Goal: Information Seeking & Learning: Check status

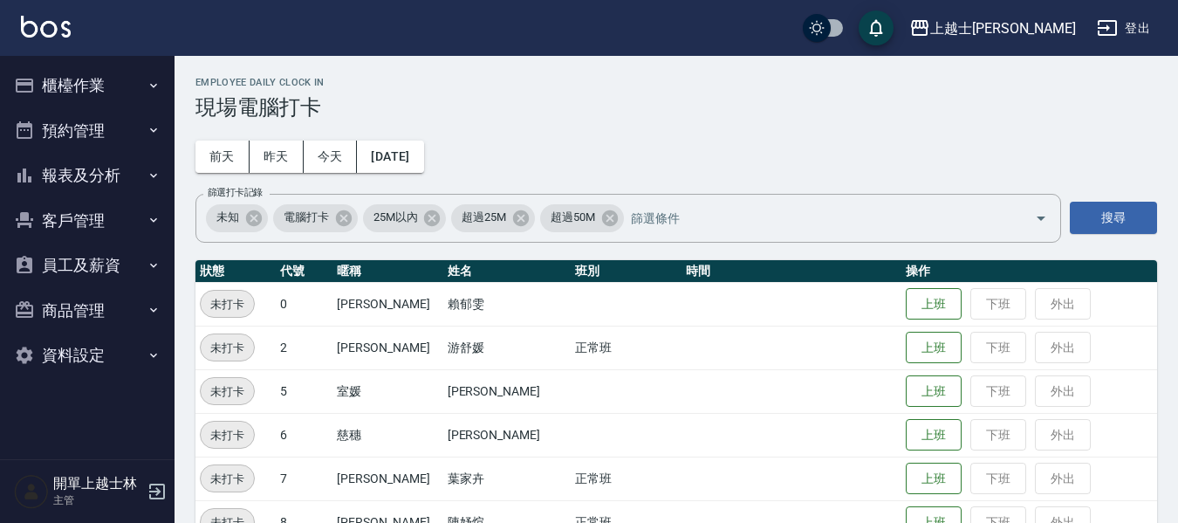
scroll to position [87, 0]
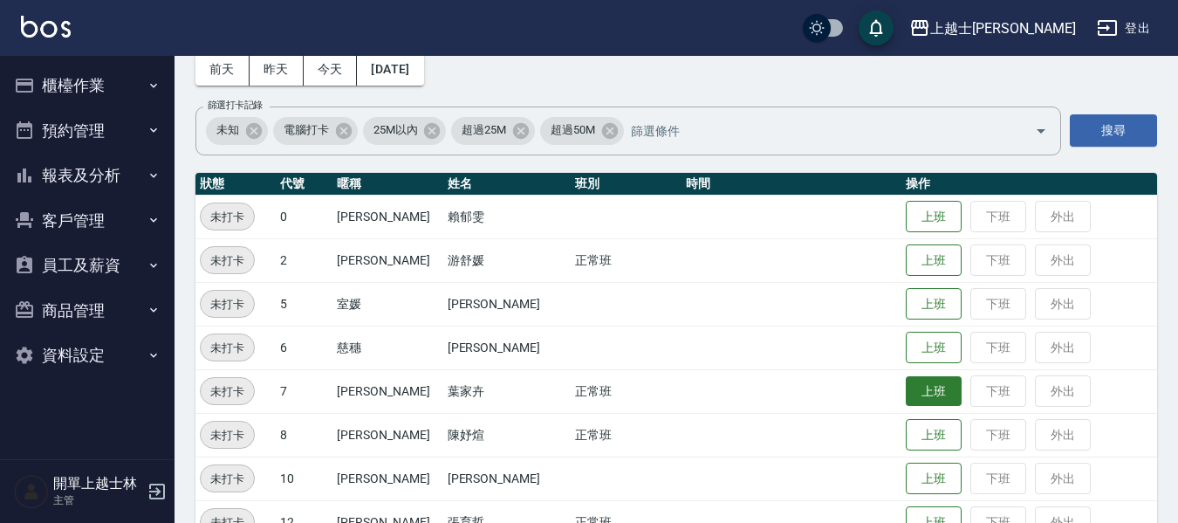
click at [906, 397] on button "上班" at bounding box center [934, 391] width 56 height 31
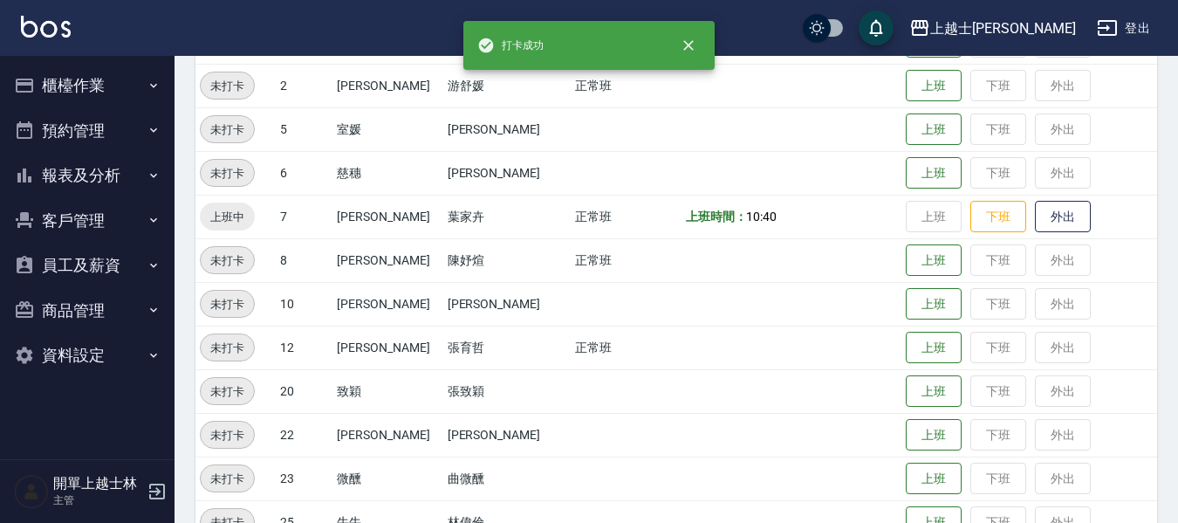
scroll to position [349, 0]
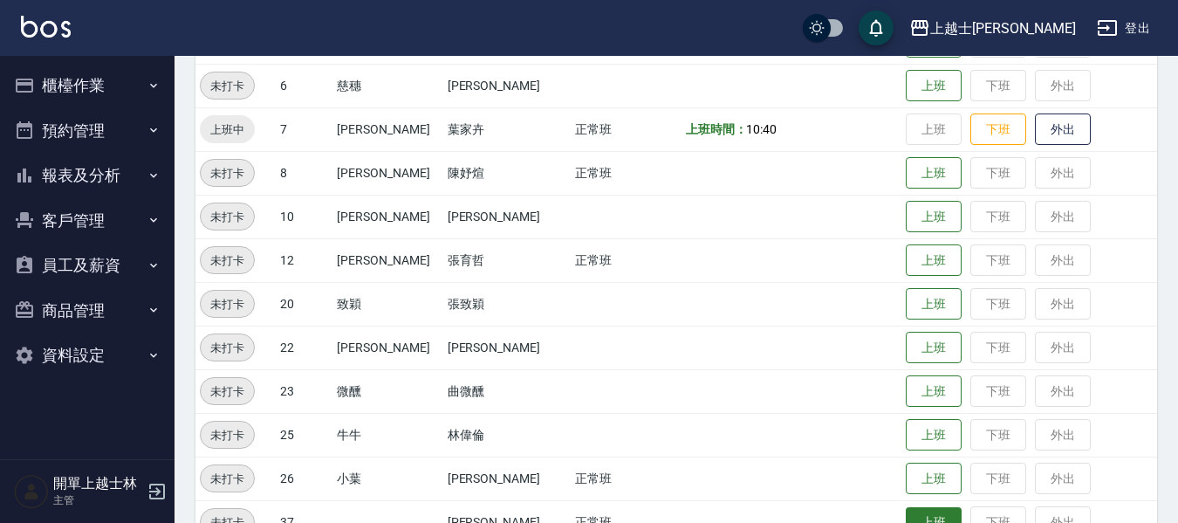
click at [932, 508] on button "上班" at bounding box center [934, 522] width 56 height 31
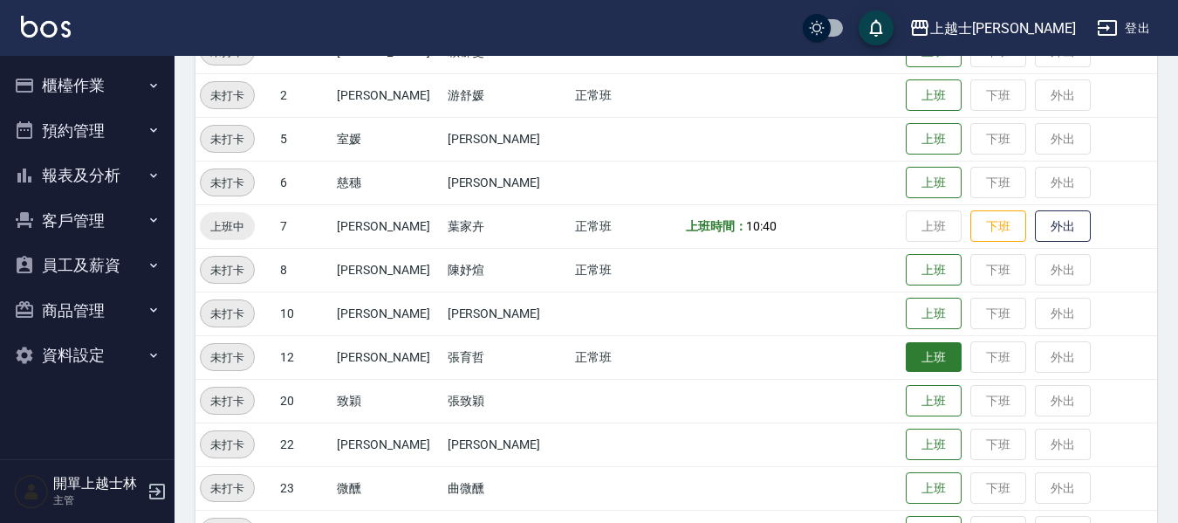
scroll to position [175, 0]
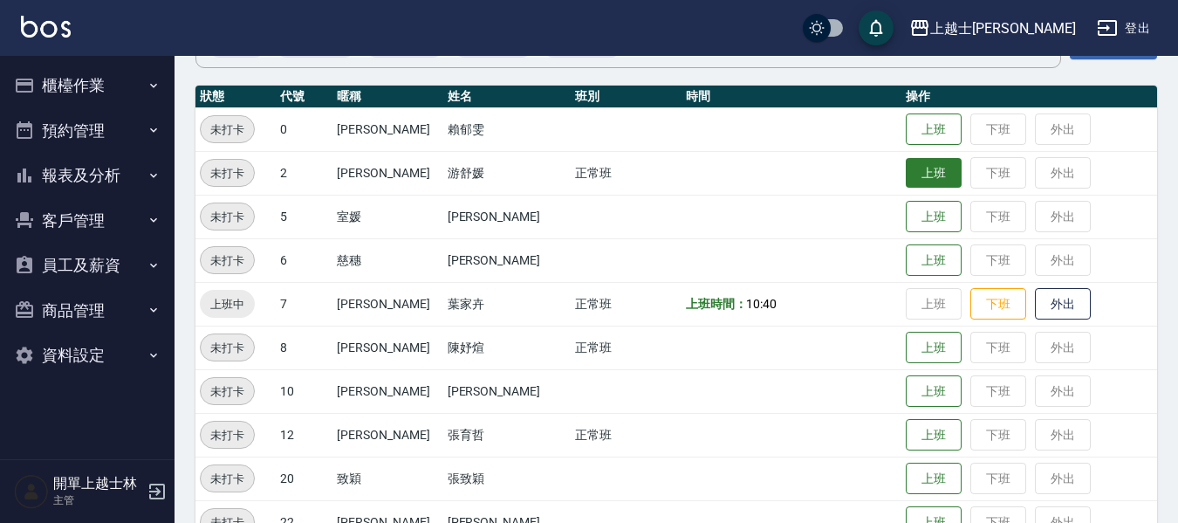
click at [941, 173] on button "上班" at bounding box center [934, 173] width 56 height 31
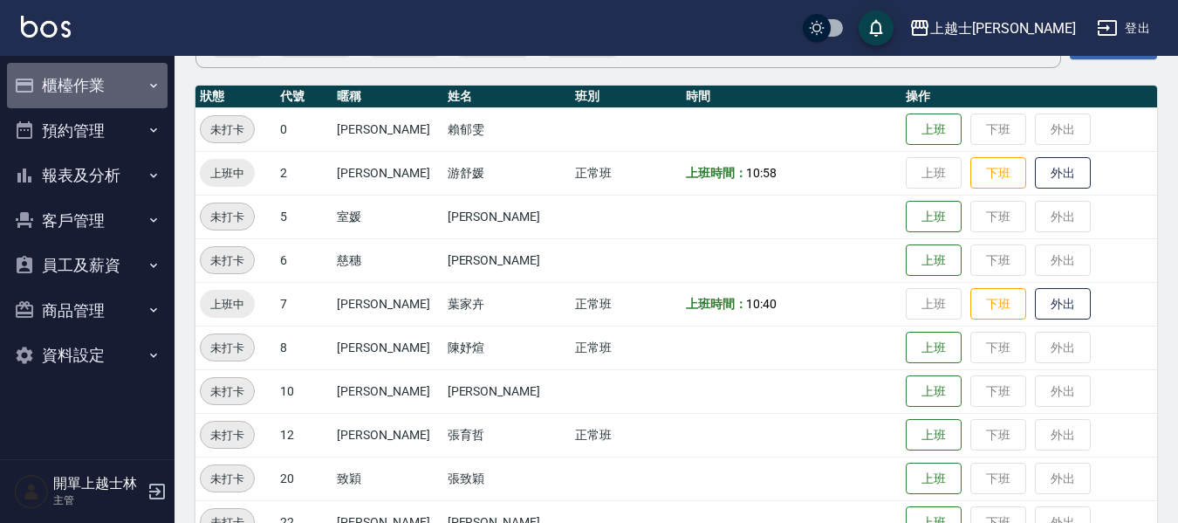
click at [97, 88] on button "櫃檯作業" at bounding box center [87, 85] width 161 height 45
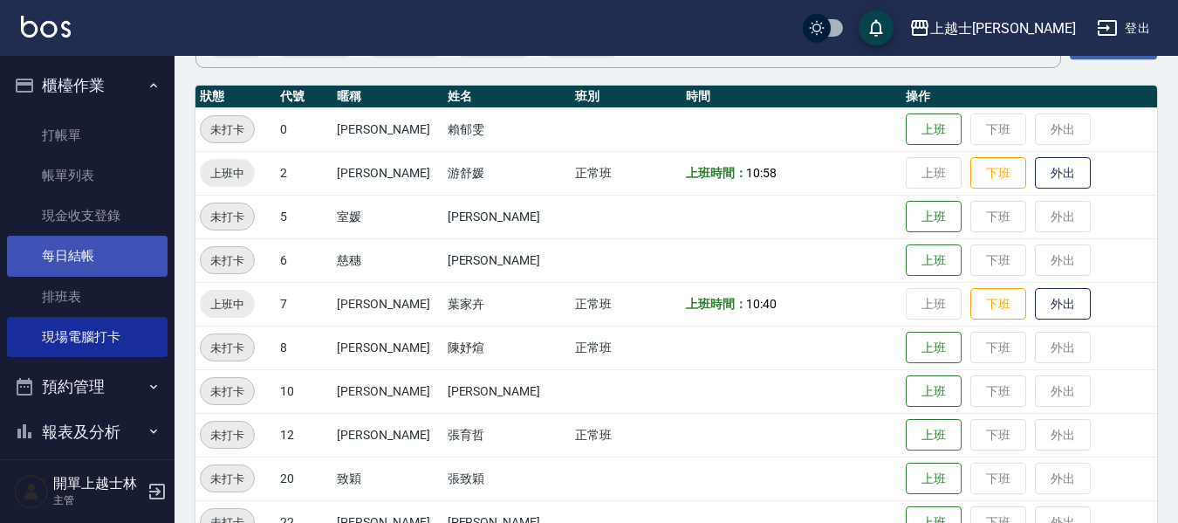
scroll to position [108, 0]
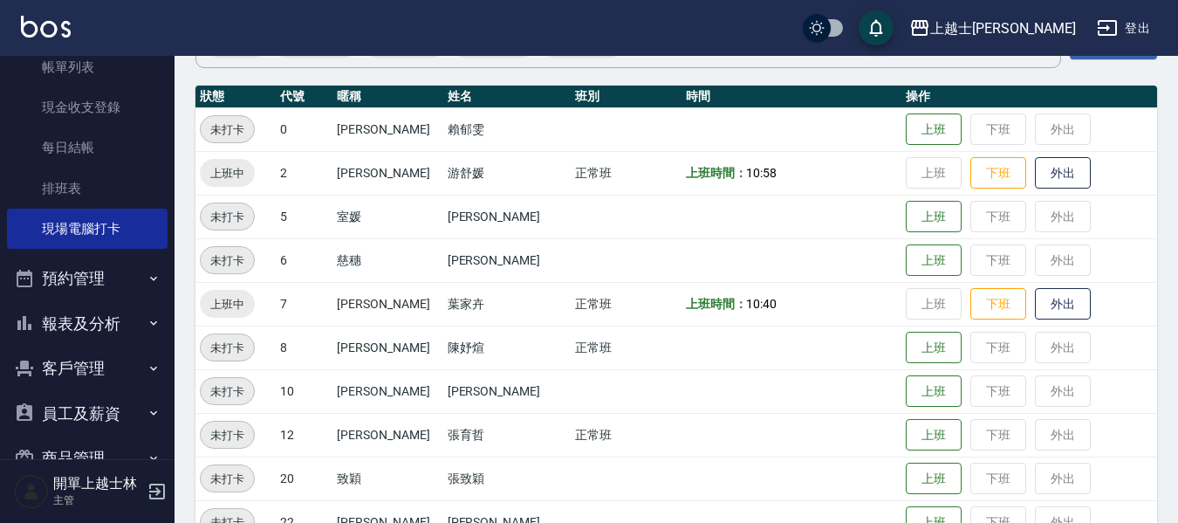
click at [77, 320] on button "報表及分析" at bounding box center [87, 323] width 161 height 45
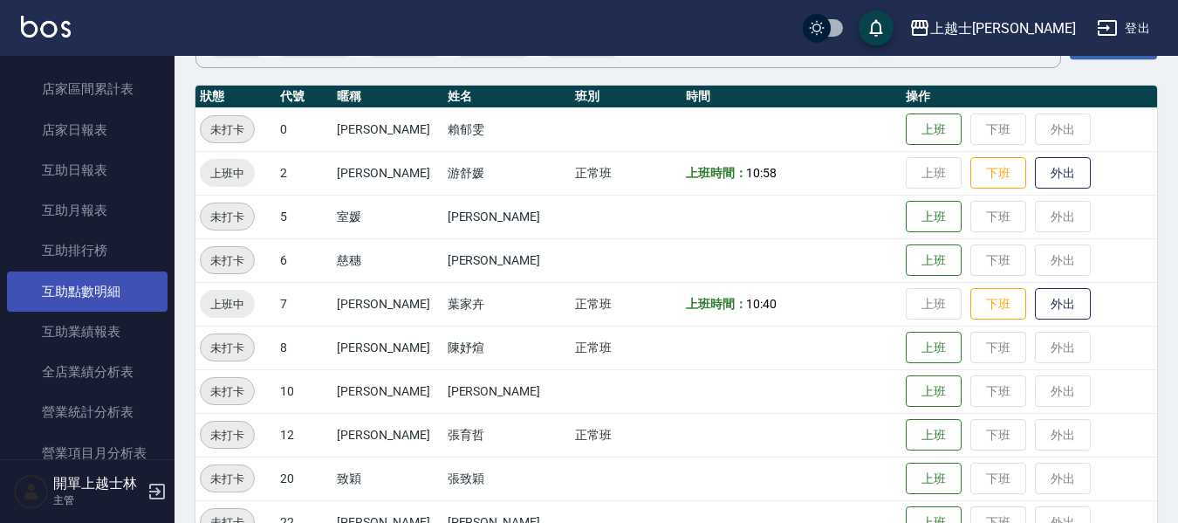
scroll to position [370, 0]
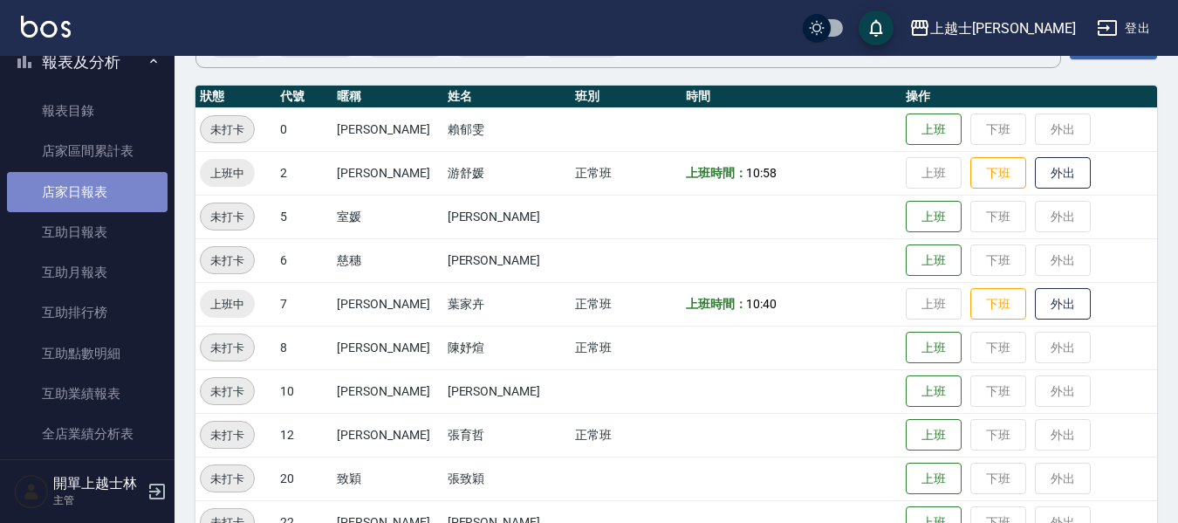
click at [108, 200] on link "店家日報表" at bounding box center [87, 192] width 161 height 40
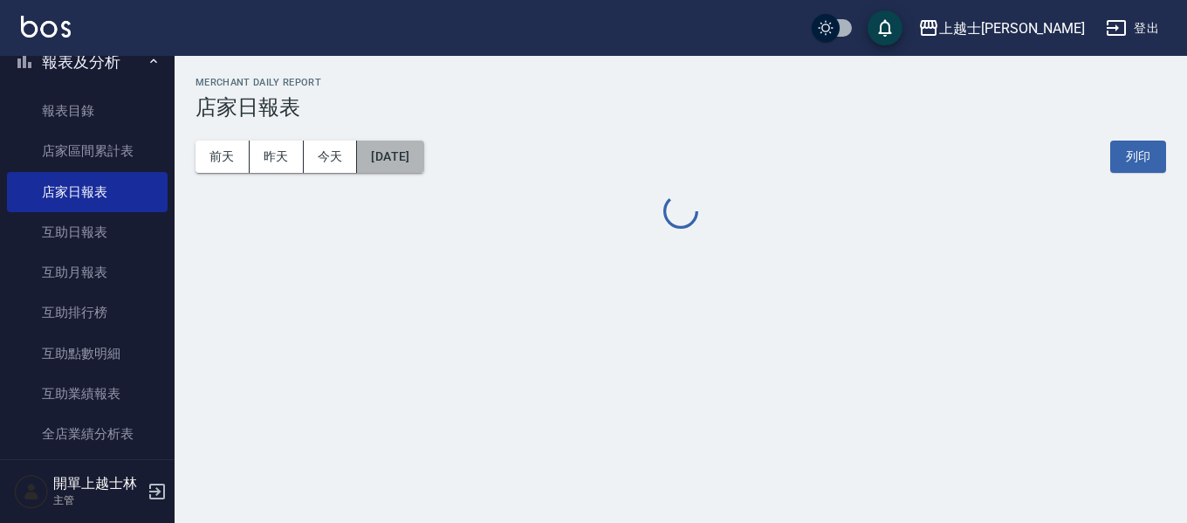
click at [423, 159] on button "[DATE]" at bounding box center [390, 157] width 66 height 32
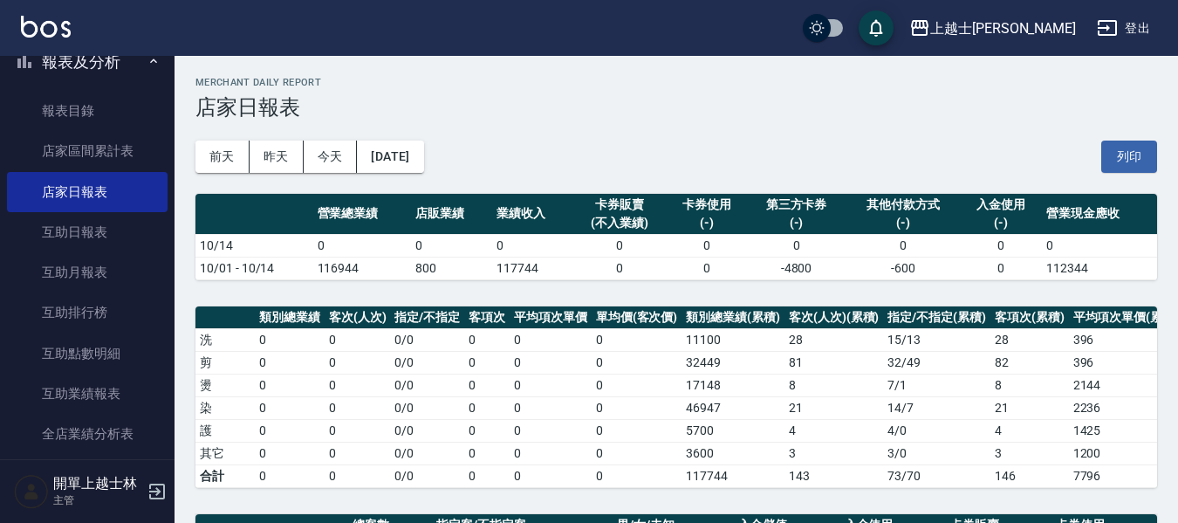
click at [407, 148] on button "[DATE]" at bounding box center [390, 157] width 66 height 32
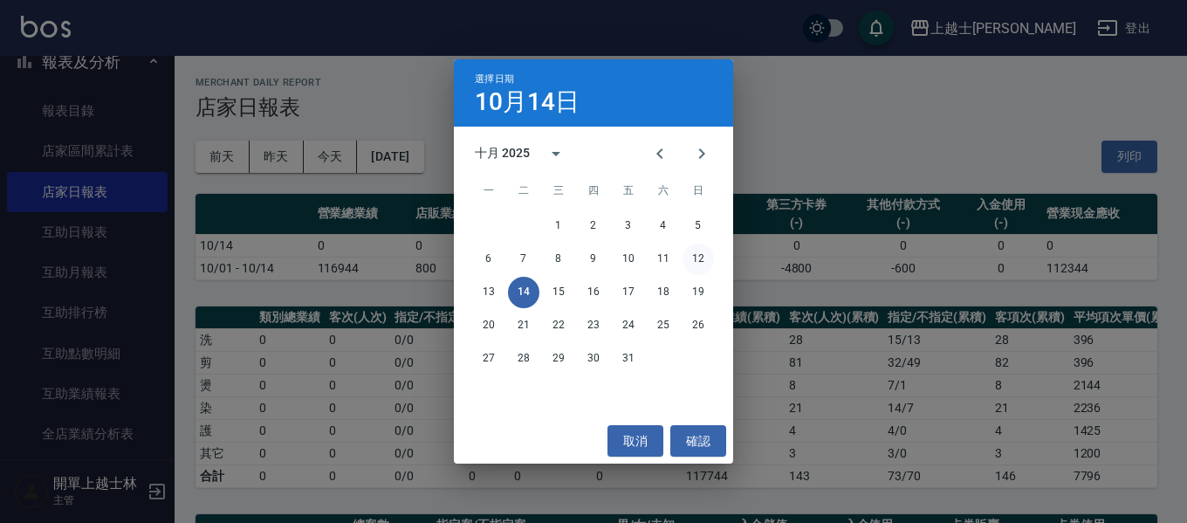
click at [702, 257] on button "12" at bounding box center [698, 259] width 31 height 31
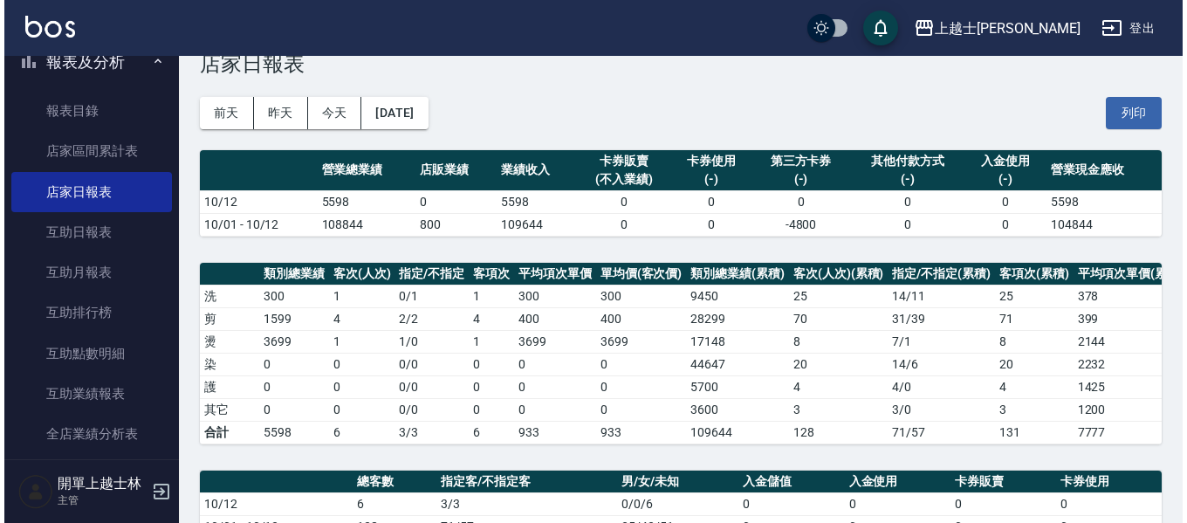
scroll to position [87, 0]
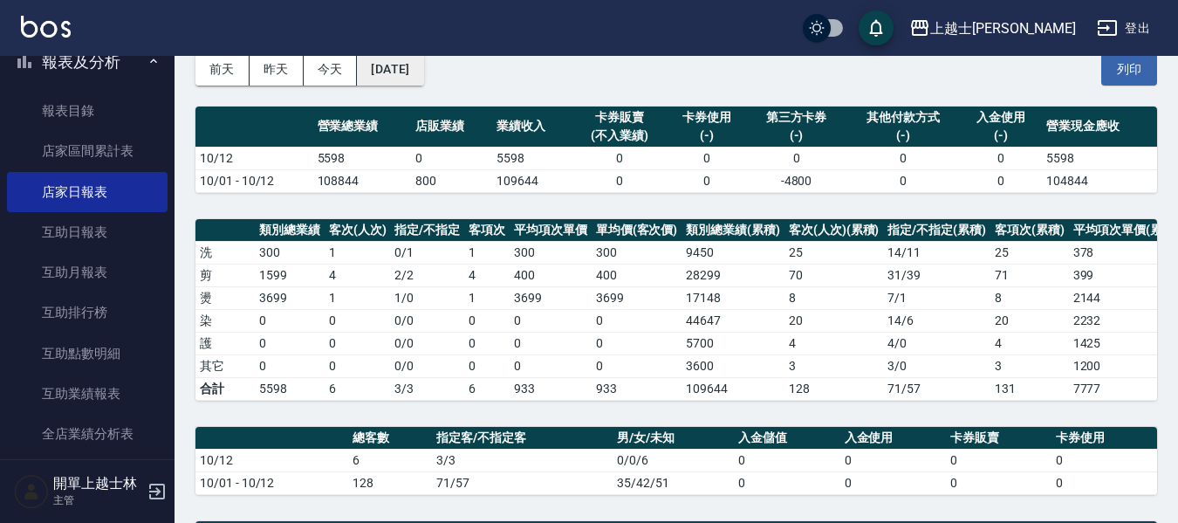
click at [388, 72] on button "[DATE]" at bounding box center [390, 69] width 66 height 32
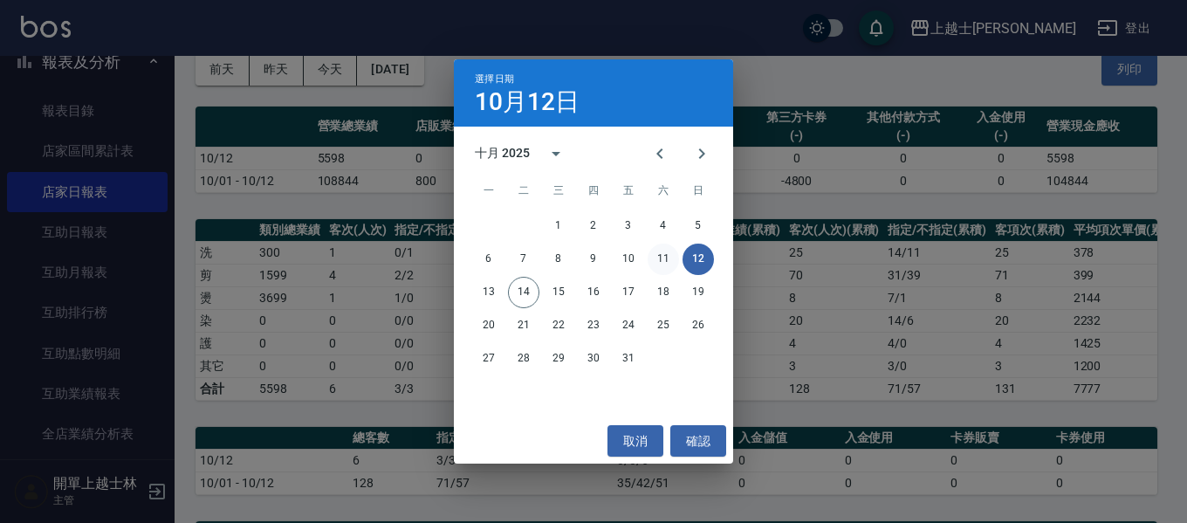
click at [668, 264] on button "11" at bounding box center [663, 259] width 31 height 31
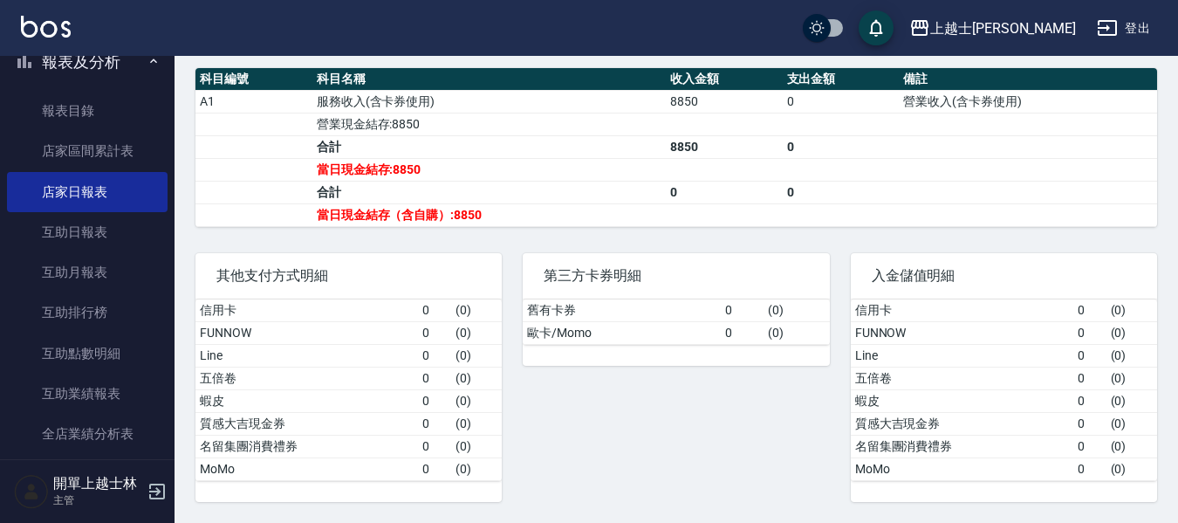
scroll to position [553, 0]
